Goal: Task Accomplishment & Management: Manage account settings

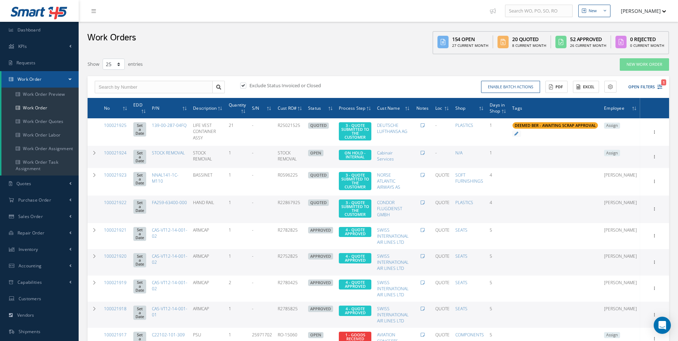
select select "25"
click at [25, 107] on link "Work Order" at bounding box center [39, 108] width 77 height 14
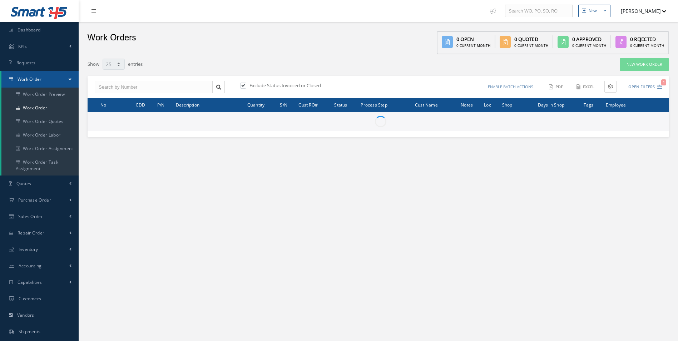
select select "25"
type input "All Work Request"
type input "All Work Performed"
type input "All Status"
type input "WO Part Status"
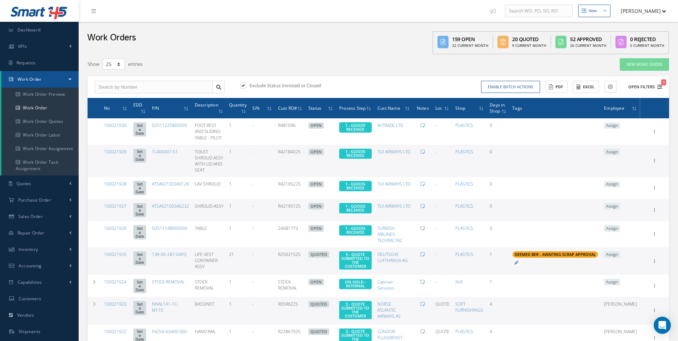
click at [660, 87] on icon "1" at bounding box center [659, 86] width 5 height 5
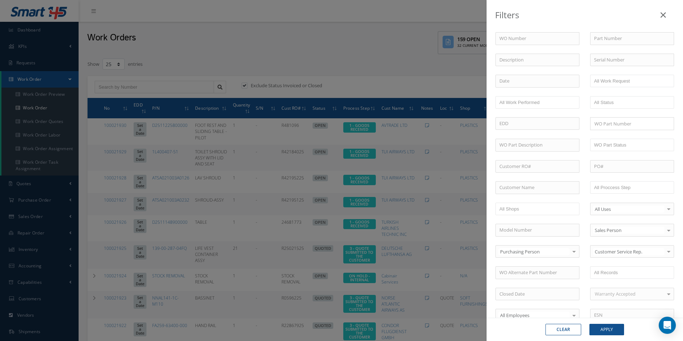
click at [367, 71] on div "Filters WO Number Part Number Description Serial Number - BER CERTIFICATION FIL…" at bounding box center [341, 170] width 683 height 341
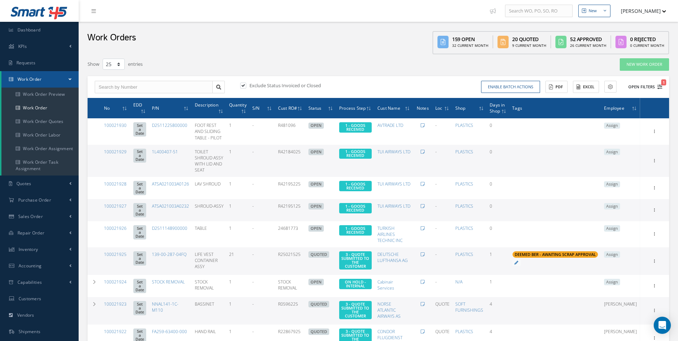
click at [662, 89] on icon "1" at bounding box center [659, 86] width 5 height 5
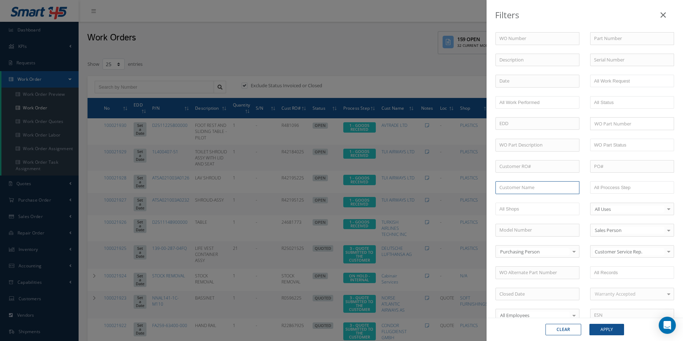
click at [538, 185] on input "text" at bounding box center [537, 187] width 84 height 13
click at [619, 186] on input "text" at bounding box center [616, 187] width 45 height 9
drag, startPoint x: 613, startPoint y: 326, endPoint x: 604, endPoint y: 325, distance: 9.0
click at [613, 326] on button "Apply" at bounding box center [606, 329] width 35 height 11
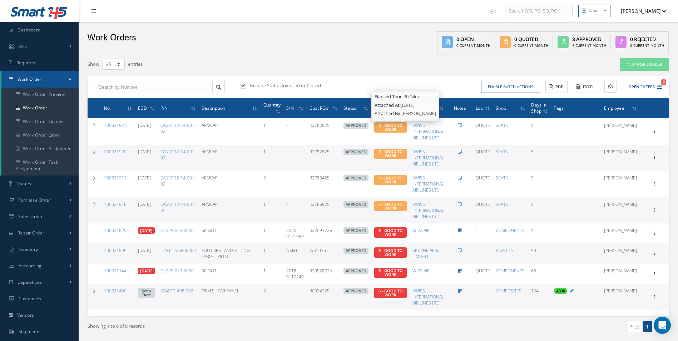
click at [401, 128] on span "6 - GOOD TO WORK" at bounding box center [390, 127] width 24 height 9
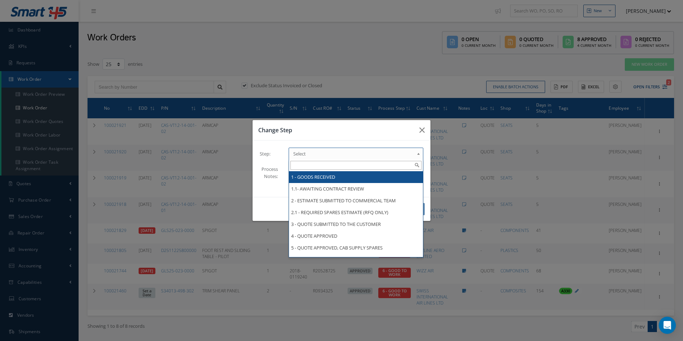
drag, startPoint x: 300, startPoint y: 155, endPoint x: 304, endPoint y: 165, distance: 11.2
click at [301, 158] on span "Select" at bounding box center [353, 153] width 121 height 9
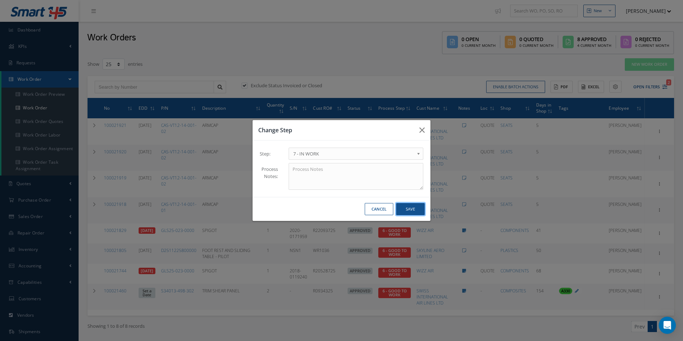
click at [408, 208] on button "Save" at bounding box center [410, 209] width 29 height 13
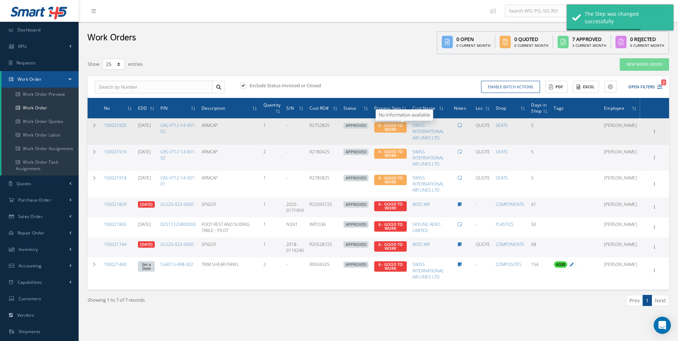
click at [403, 130] on span "6 - GOOD TO WORK" at bounding box center [390, 127] width 24 height 9
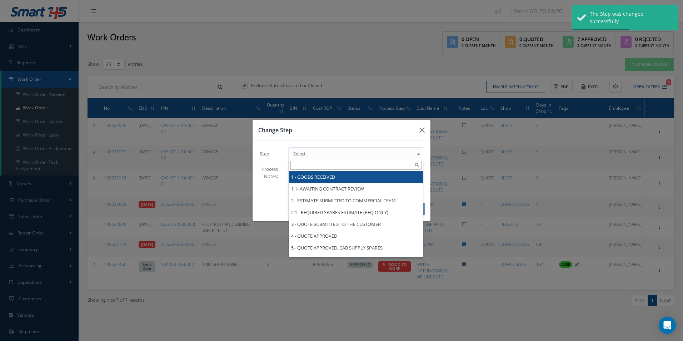
drag, startPoint x: 293, startPoint y: 154, endPoint x: 295, endPoint y: 159, distance: 5.5
click at [295, 159] on link "Select" at bounding box center [356, 154] width 135 height 12
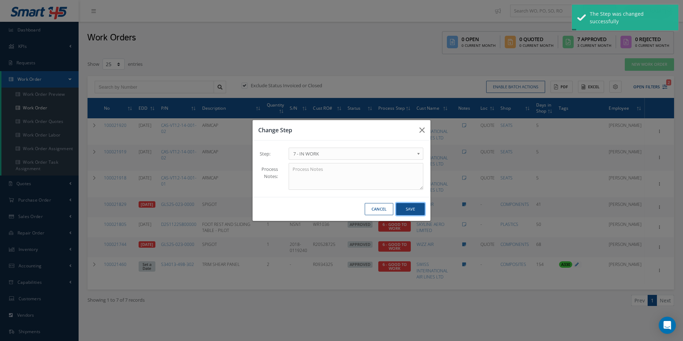
click at [408, 212] on button "Save" at bounding box center [410, 209] width 29 height 13
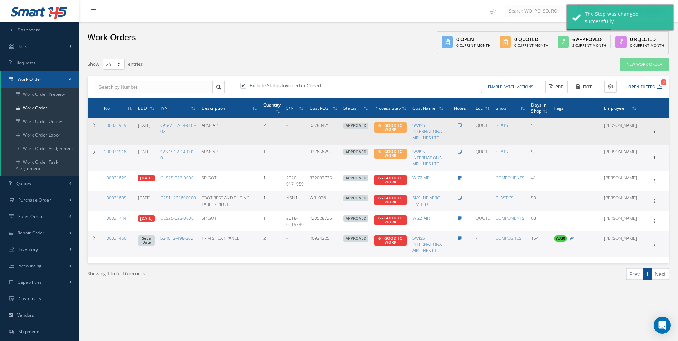
click at [406, 129] on span "6 - GOOD TO WORK" at bounding box center [390, 127] width 33 height 10
click at [405, 134] on td "6 - GOOD TO WORK" at bounding box center [390, 131] width 38 height 26
click at [403, 127] on span "6 - GOOD TO WORK" at bounding box center [390, 127] width 24 height 9
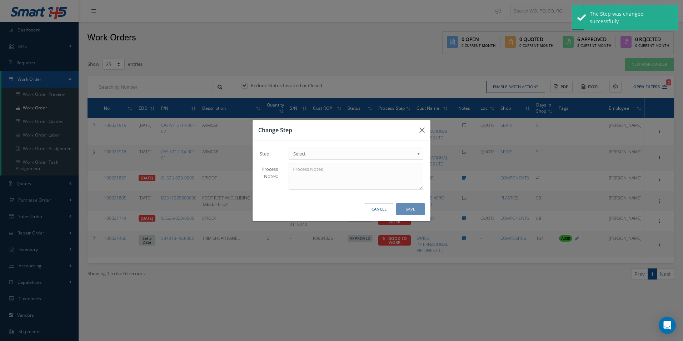
click at [346, 156] on span "Select" at bounding box center [353, 153] width 121 height 9
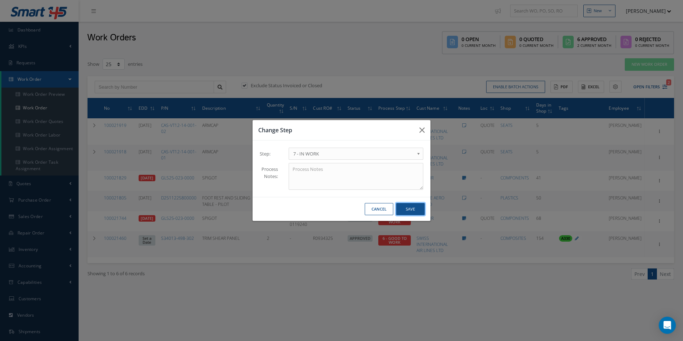
click at [414, 205] on button "Save" at bounding box center [410, 209] width 29 height 13
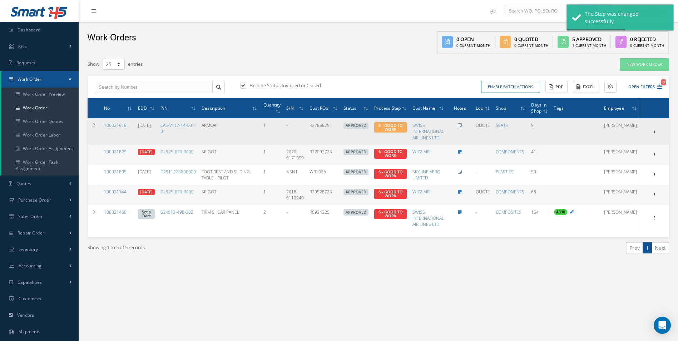
click at [403, 127] on span "6 - GOOD TO WORK" at bounding box center [390, 127] width 24 height 9
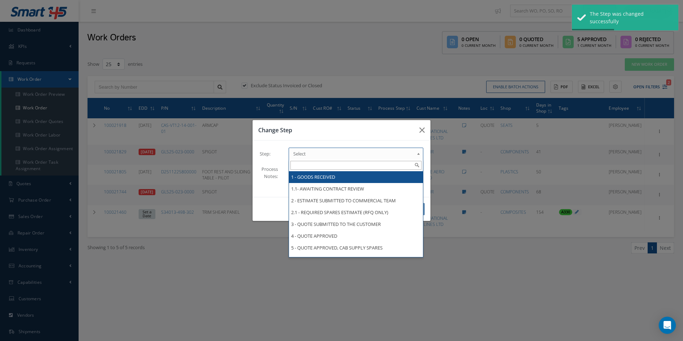
click at [346, 155] on span "Select" at bounding box center [353, 153] width 121 height 9
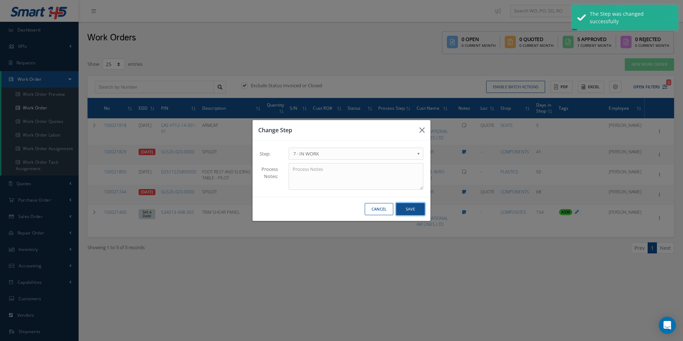
click at [411, 211] on button "Save" at bounding box center [410, 209] width 29 height 13
